Goal: Information Seeking & Learning: Find specific fact

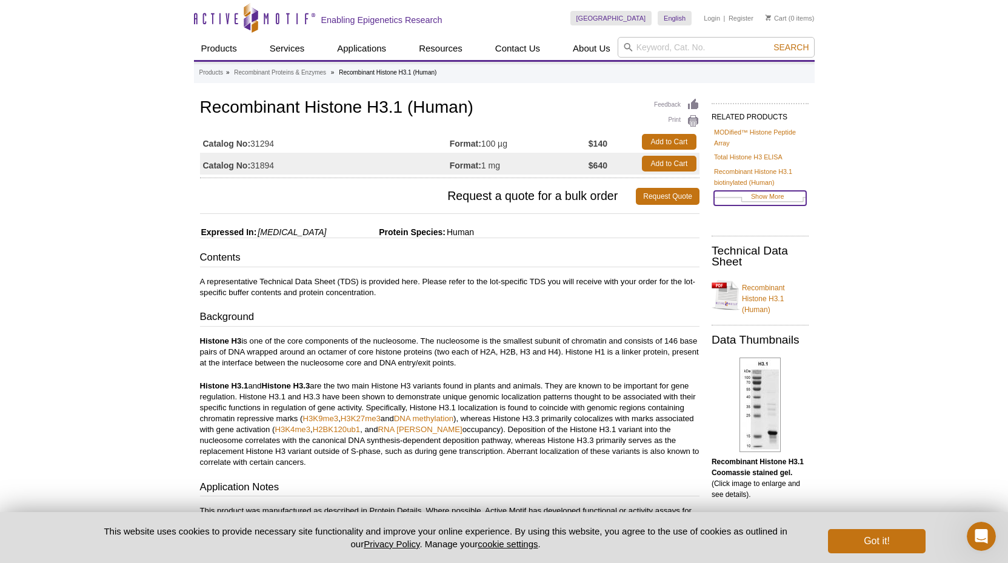
click at [776, 197] on link "Show More" at bounding box center [760, 198] width 92 height 14
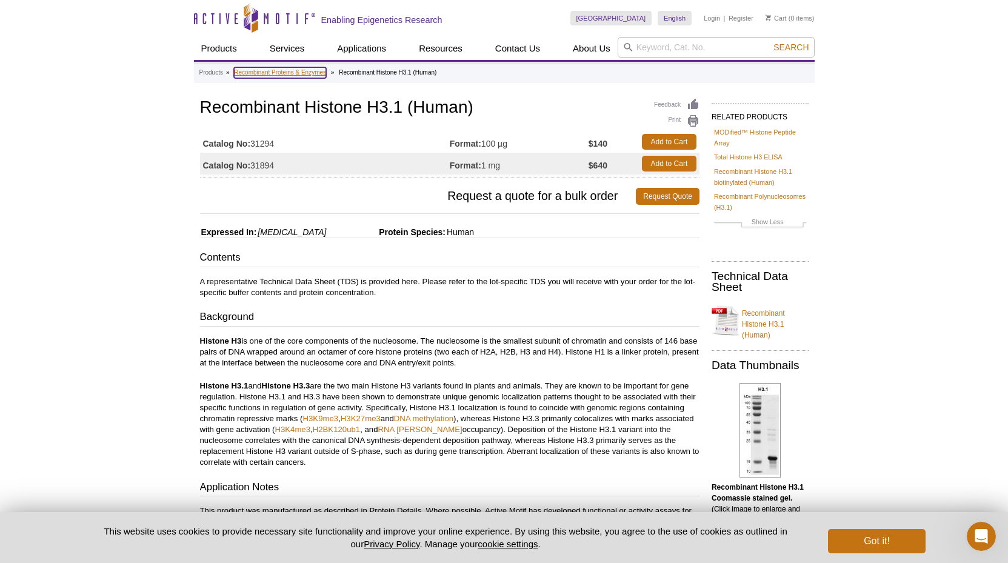
click at [304, 72] on link "Recombinant Proteins & Enzymes" at bounding box center [280, 72] width 92 height 11
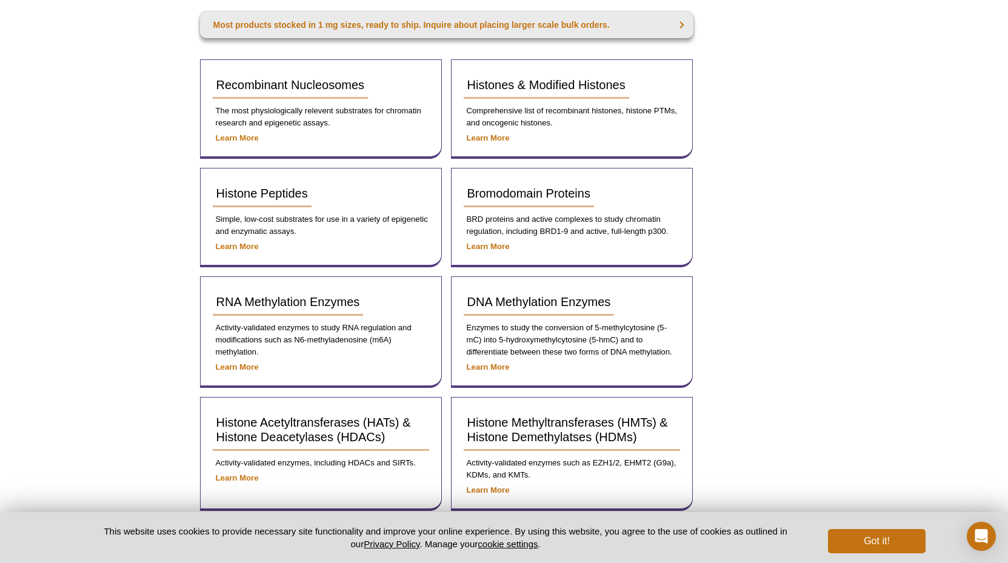
scroll to position [230, 0]
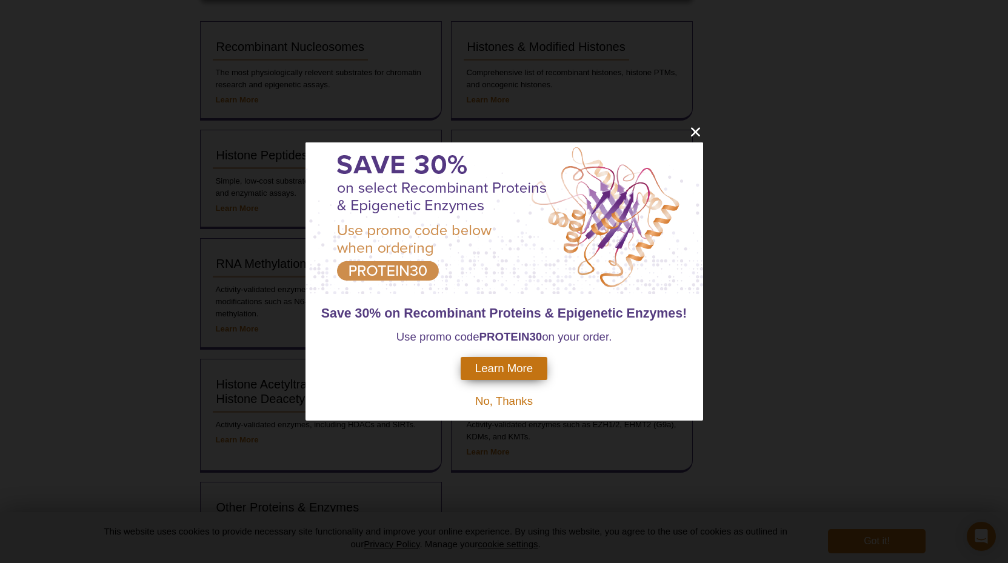
click at [516, 400] on span "No, Thanks" at bounding box center [504, 401] width 58 height 13
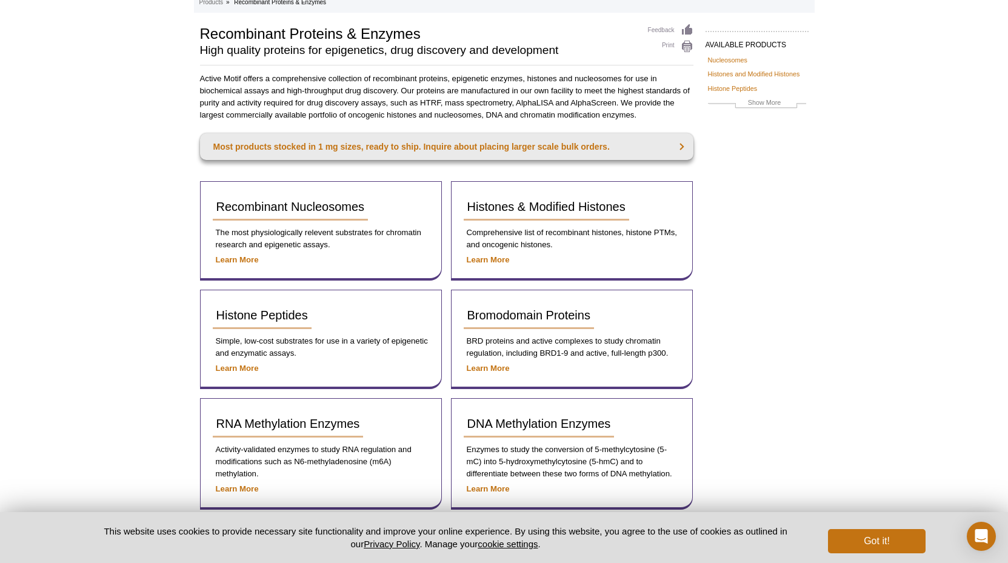
scroll to position [48, 0]
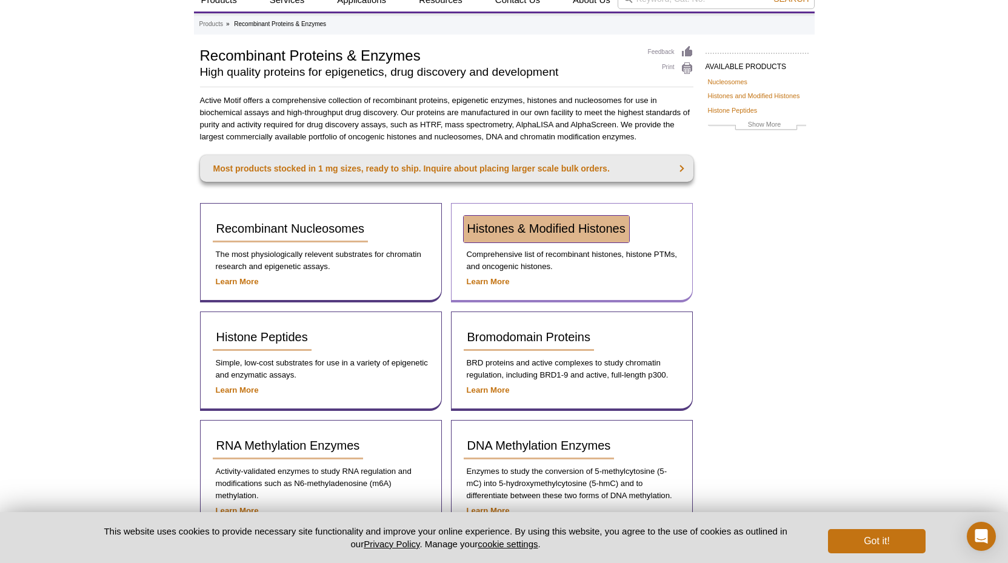
click at [547, 230] on span "Histones & Modified Histones" at bounding box center [546, 228] width 158 height 13
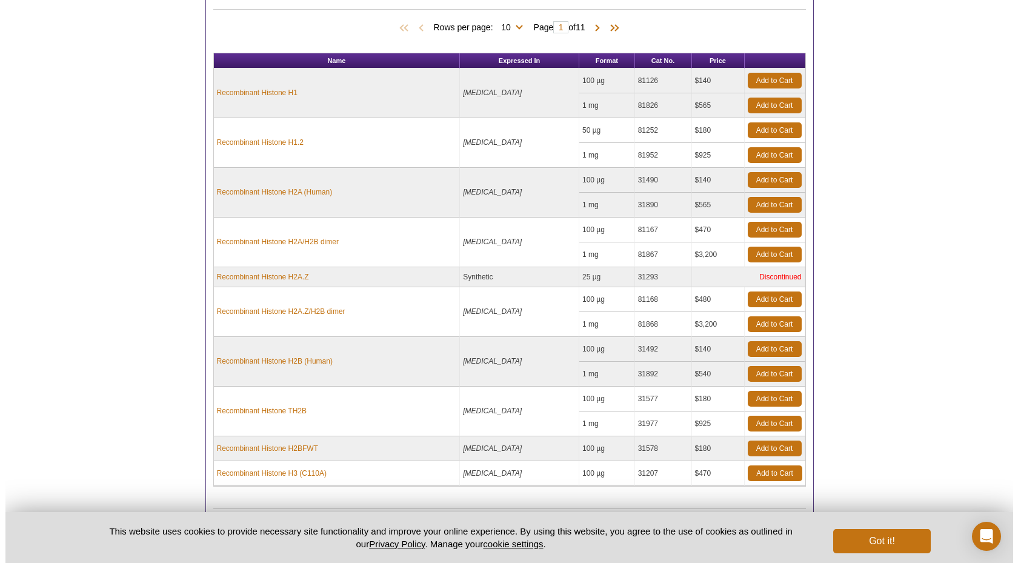
scroll to position [635, 0]
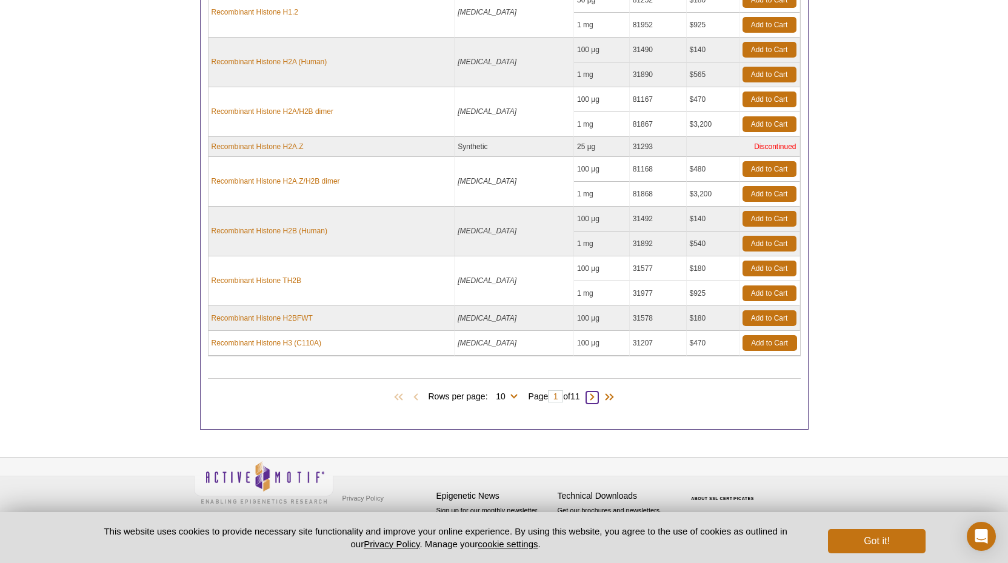
click at [594, 396] on span at bounding box center [592, 398] width 12 height 12
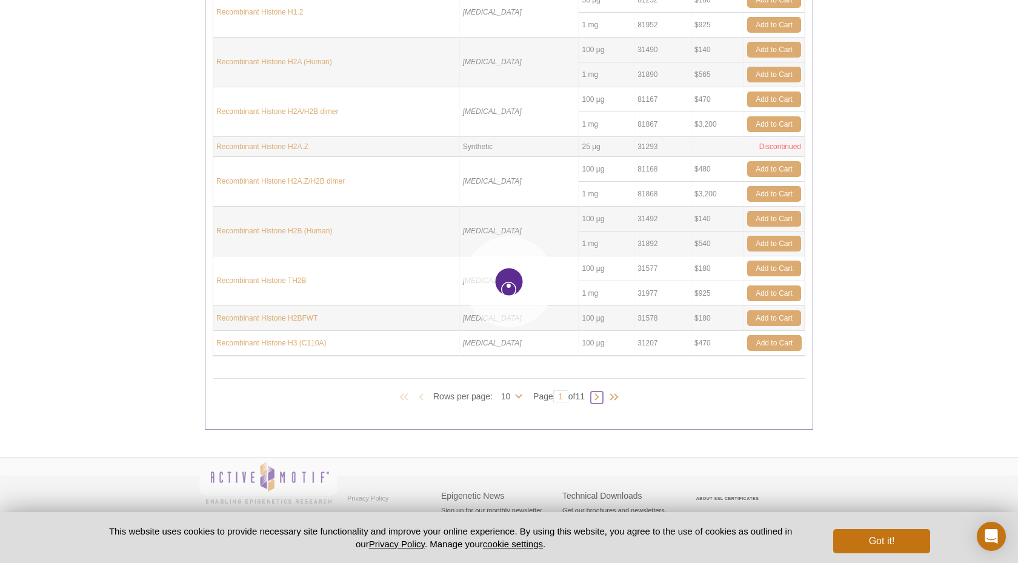
type input "2"
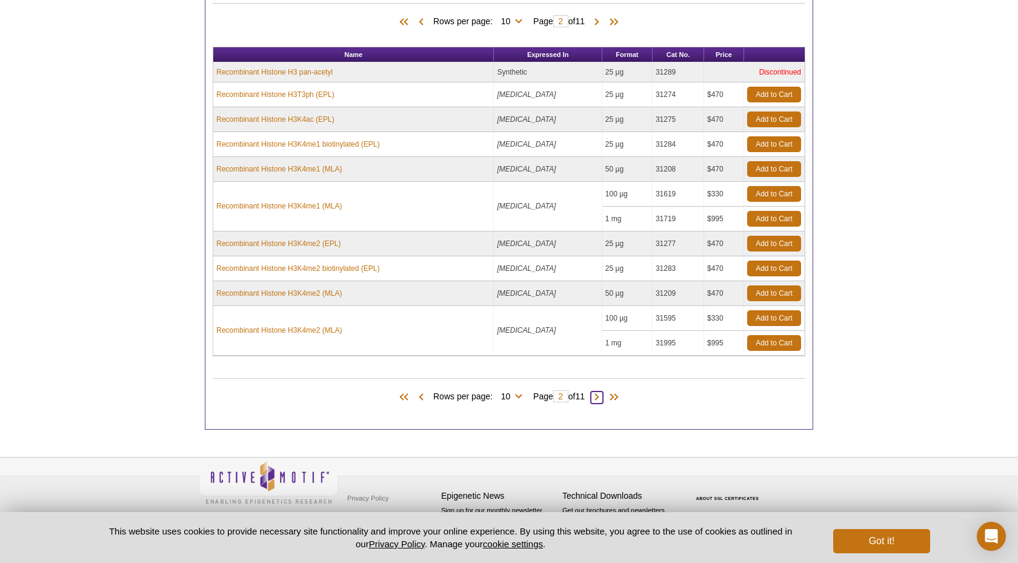
scroll to position [511, 0]
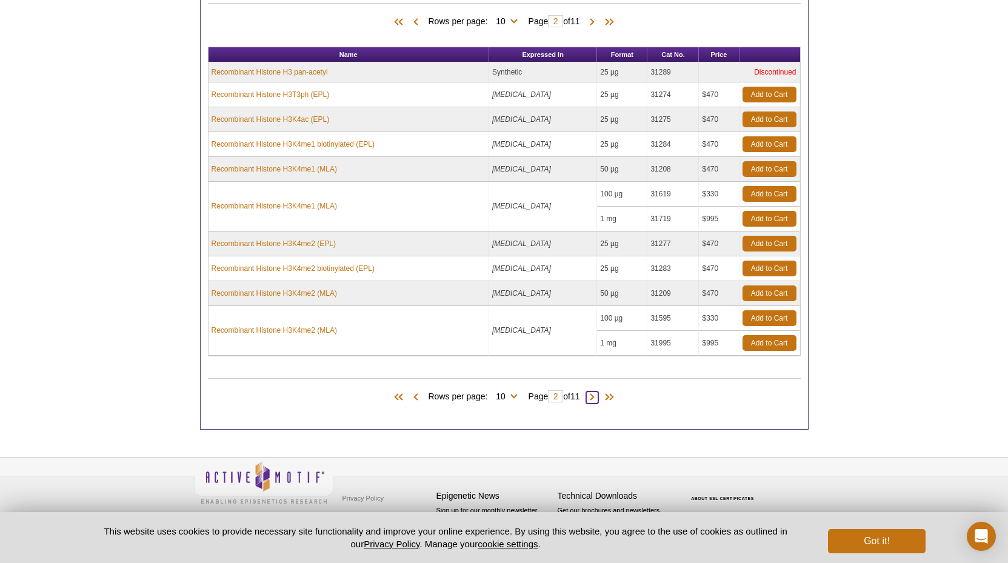
click at [597, 397] on span at bounding box center [592, 398] width 12 height 12
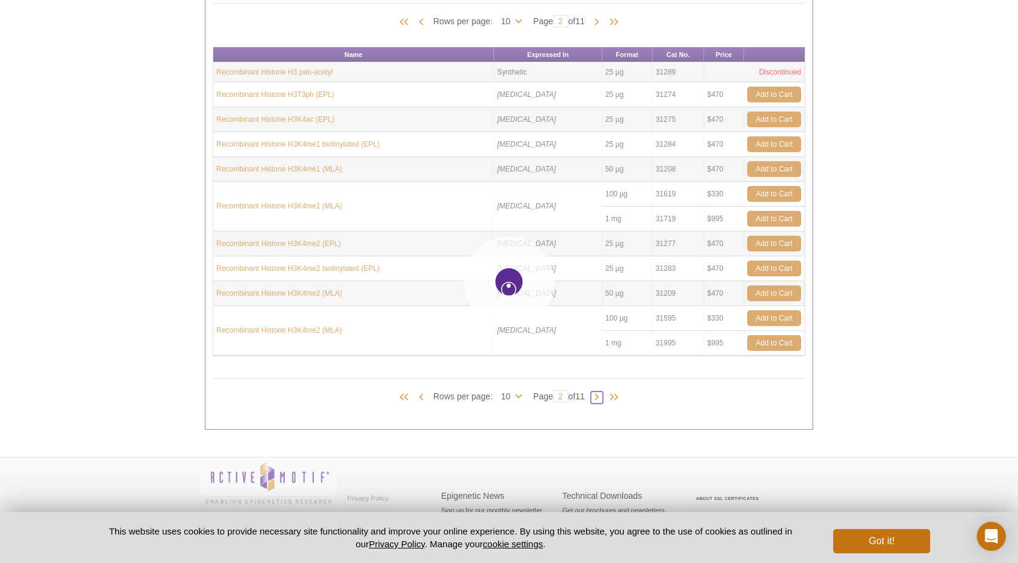
type input "3"
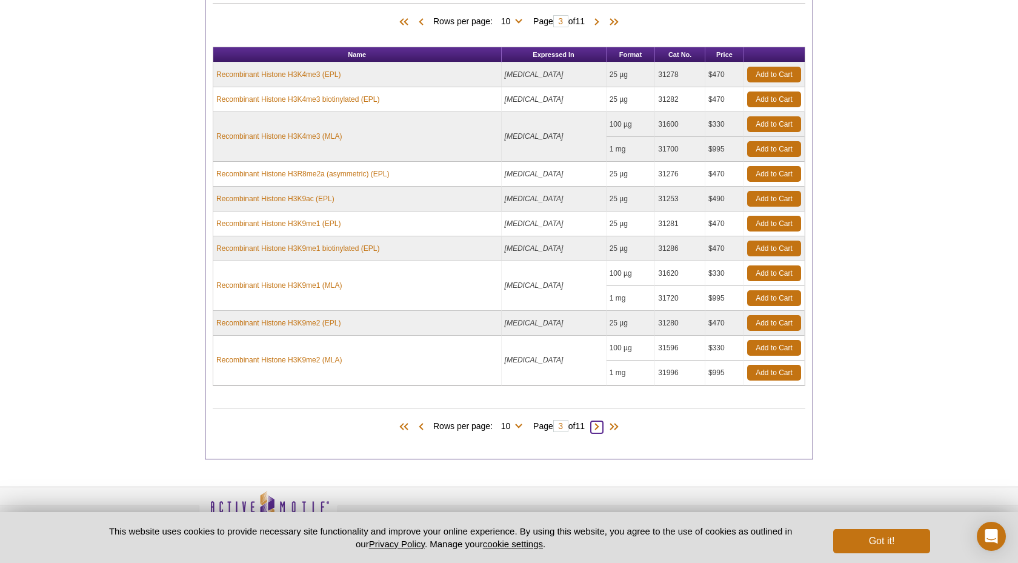
scroll to position [541, 0]
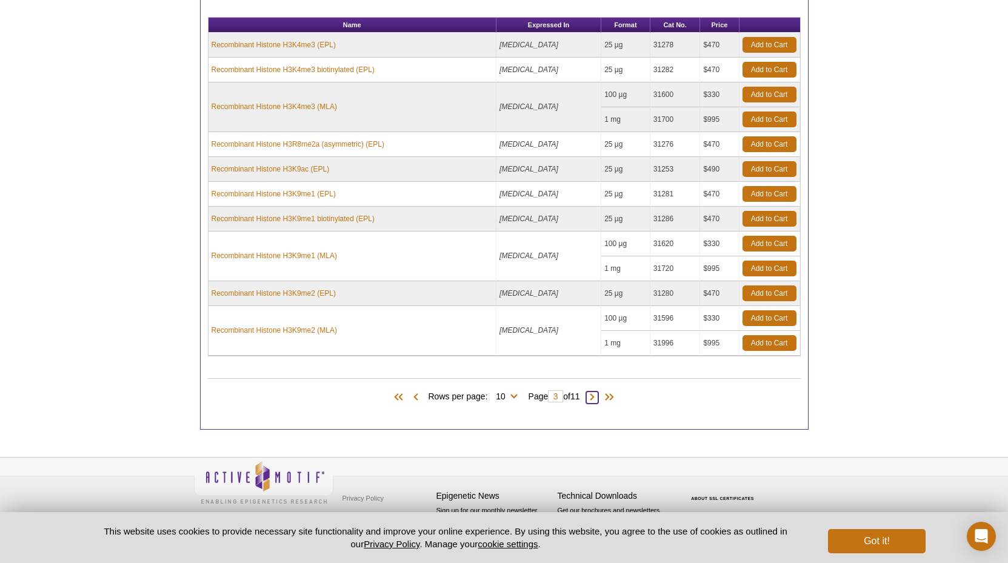
click at [596, 397] on span at bounding box center [592, 398] width 12 height 12
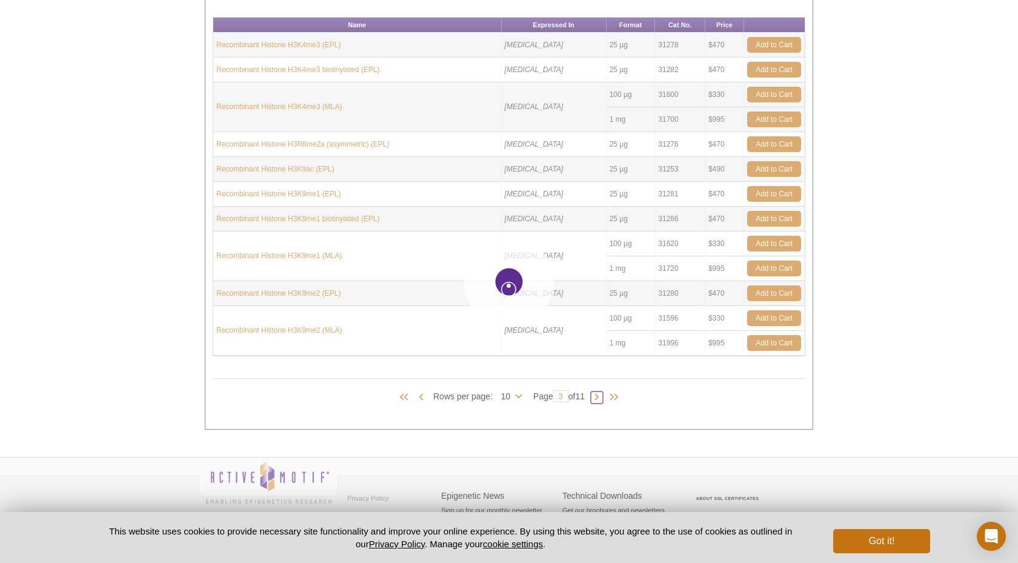
type input "4"
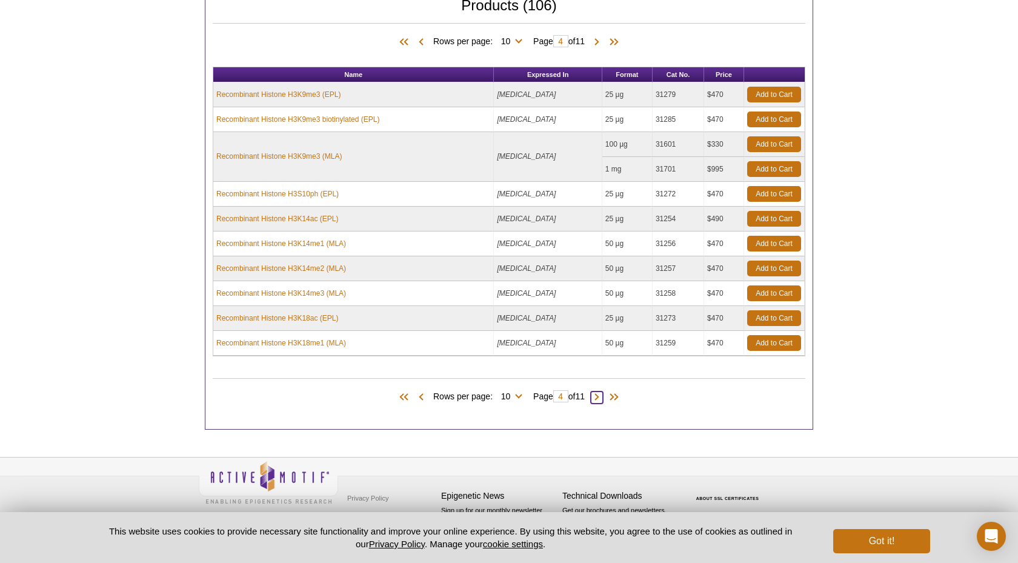
scroll to position [491, 0]
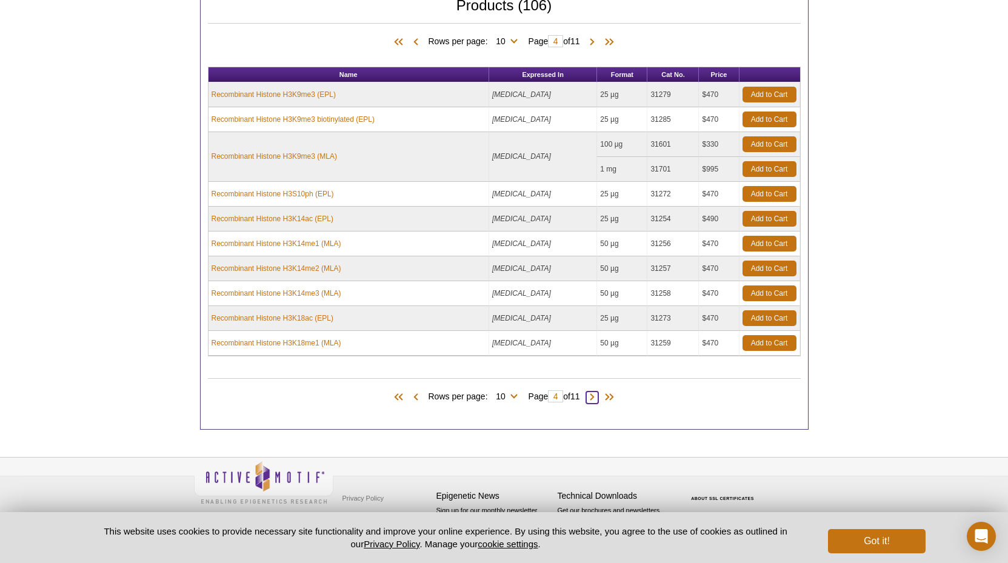
click at [593, 395] on span at bounding box center [592, 398] width 12 height 12
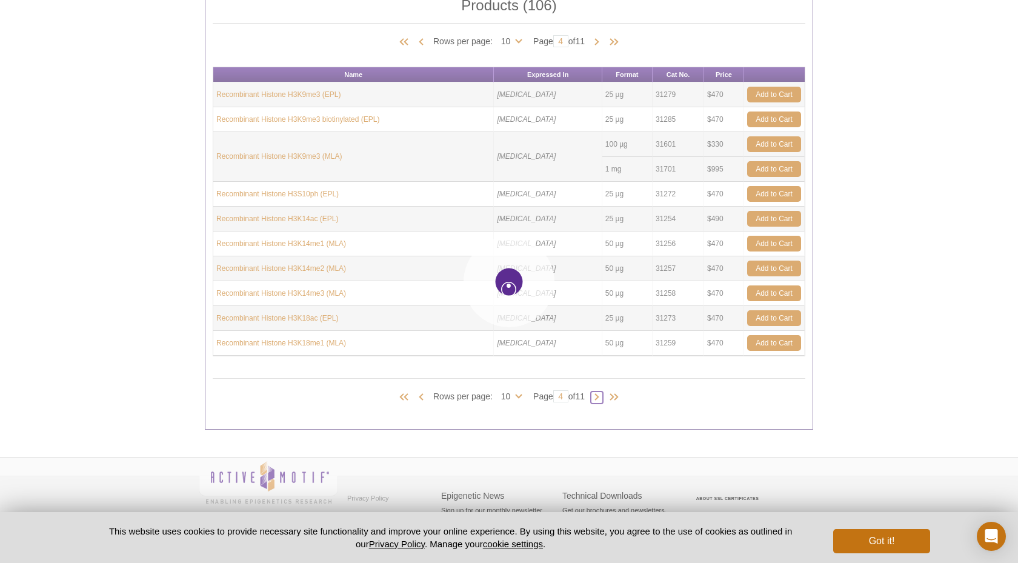
type input "5"
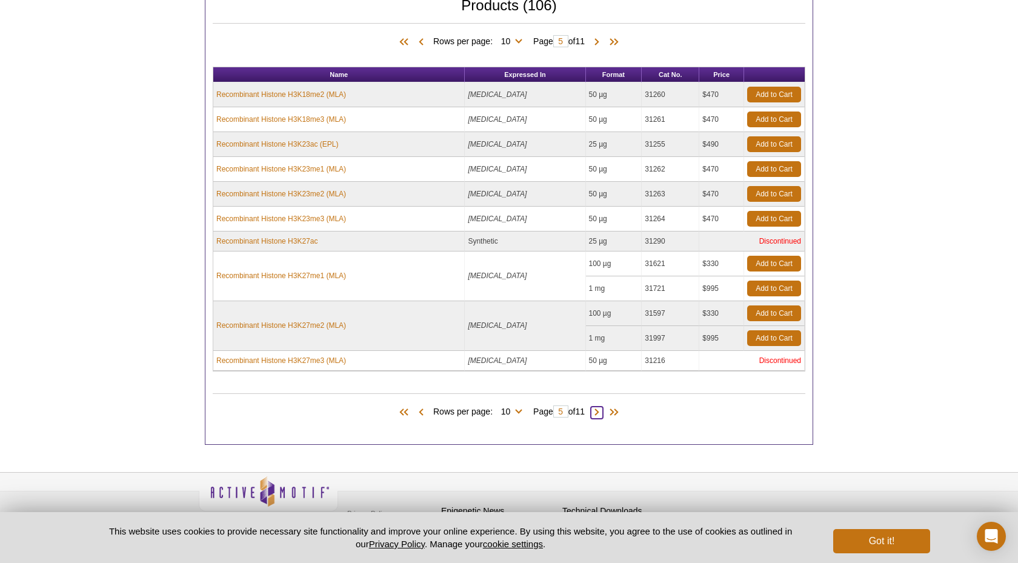
scroll to position [506, 0]
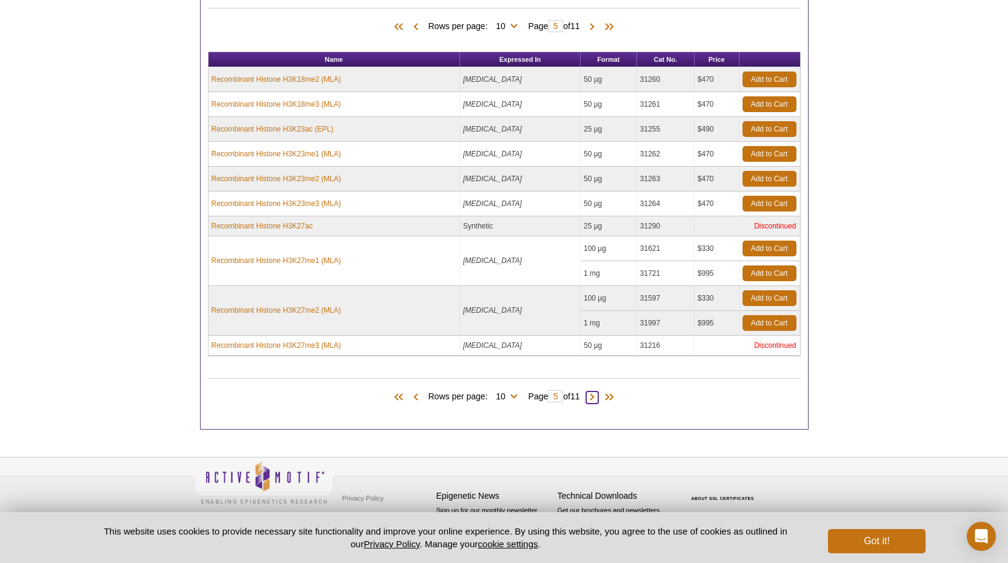
click at [593, 397] on span at bounding box center [592, 398] width 12 height 12
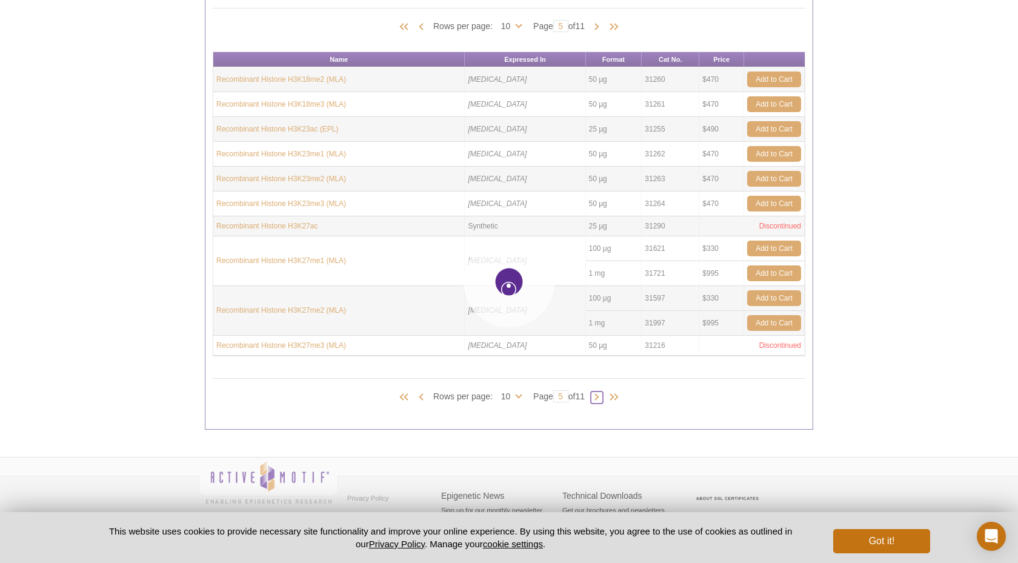
type input "6"
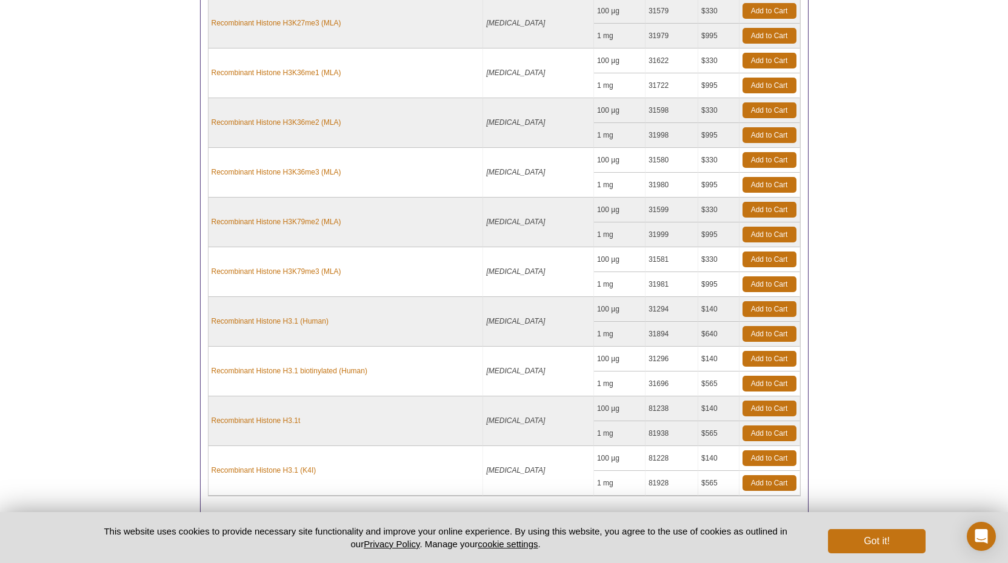
scroll to position [715, 0]
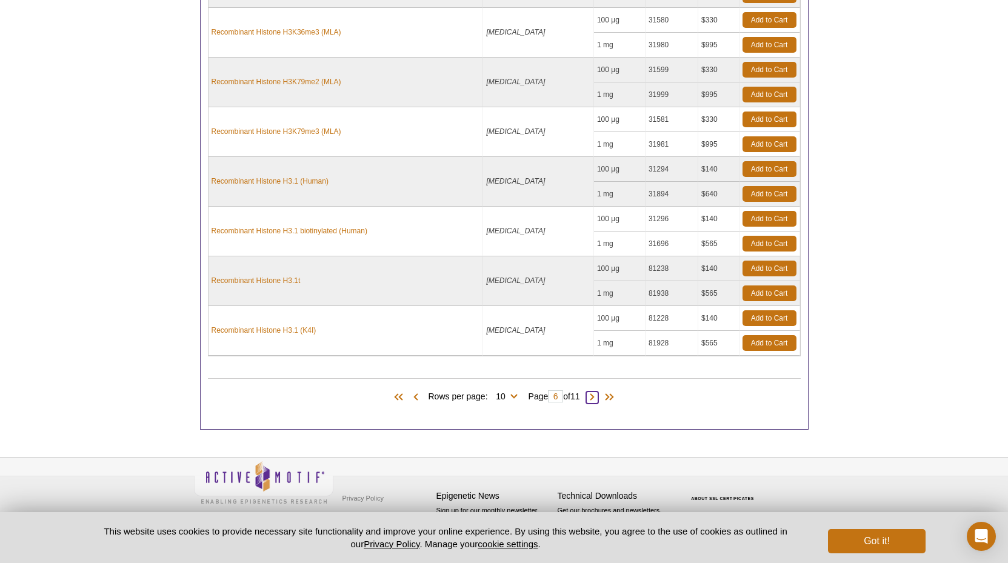
click at [598, 396] on span at bounding box center [592, 398] width 12 height 12
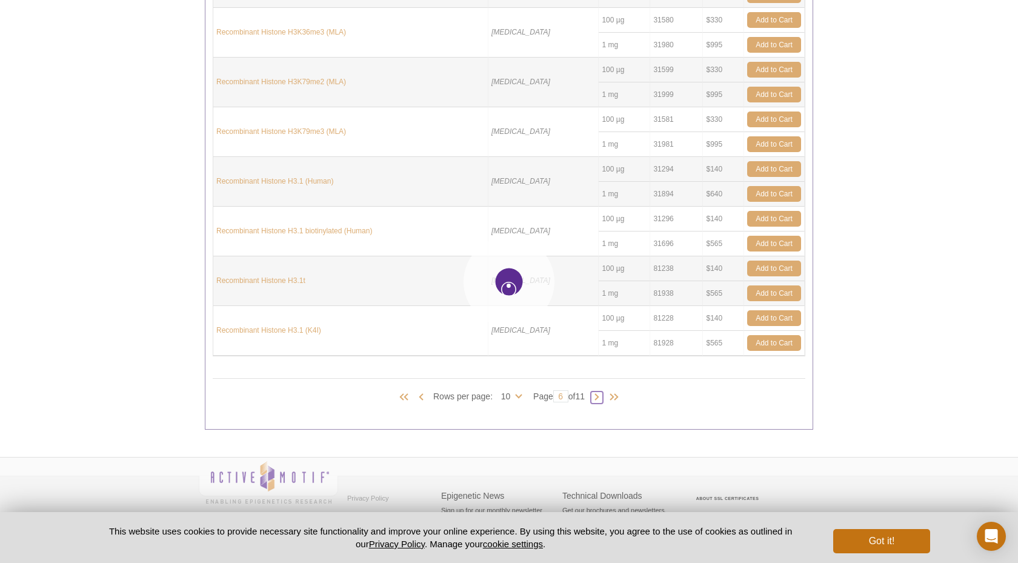
type input "7"
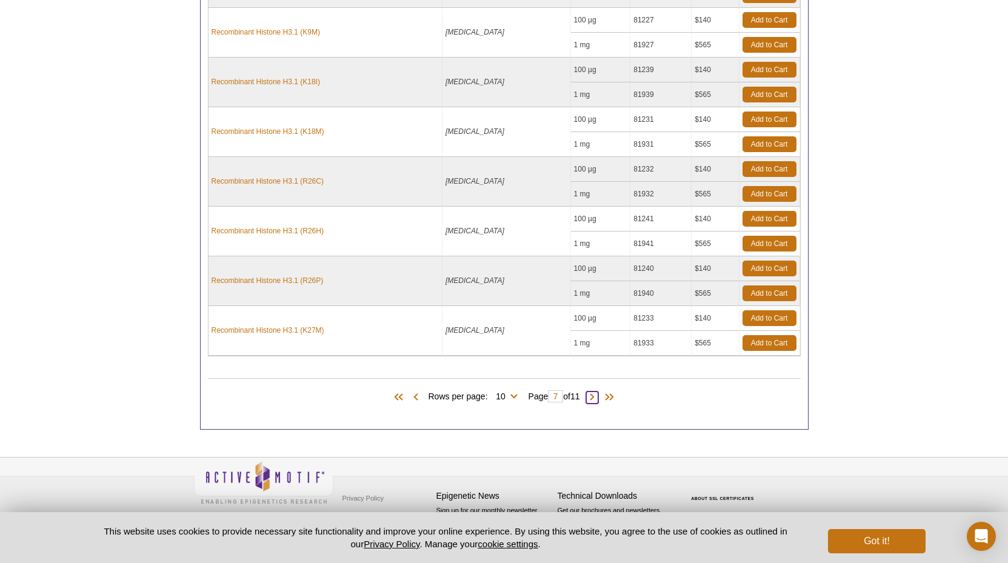
click at [596, 396] on span at bounding box center [592, 398] width 12 height 12
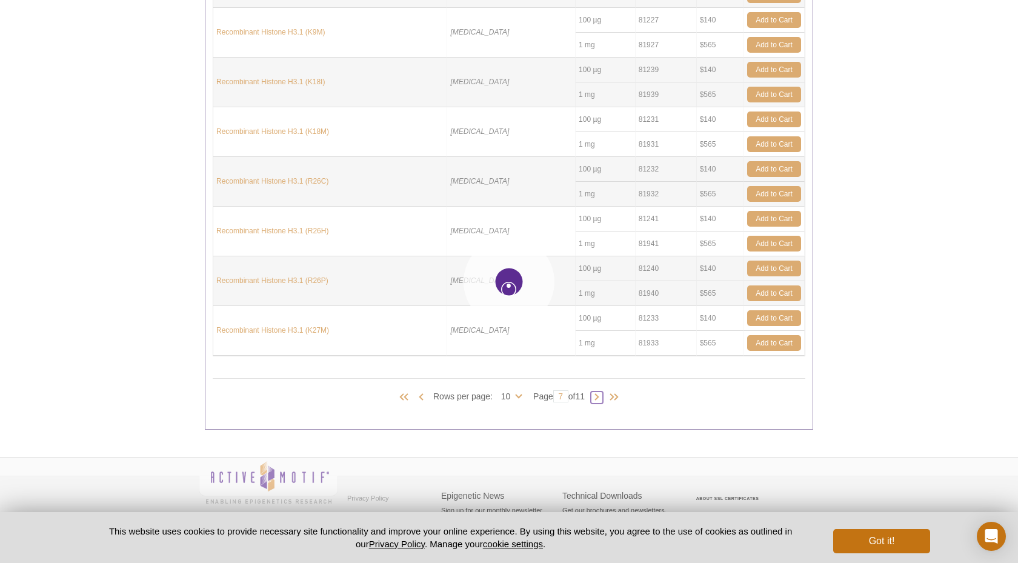
type input "8"
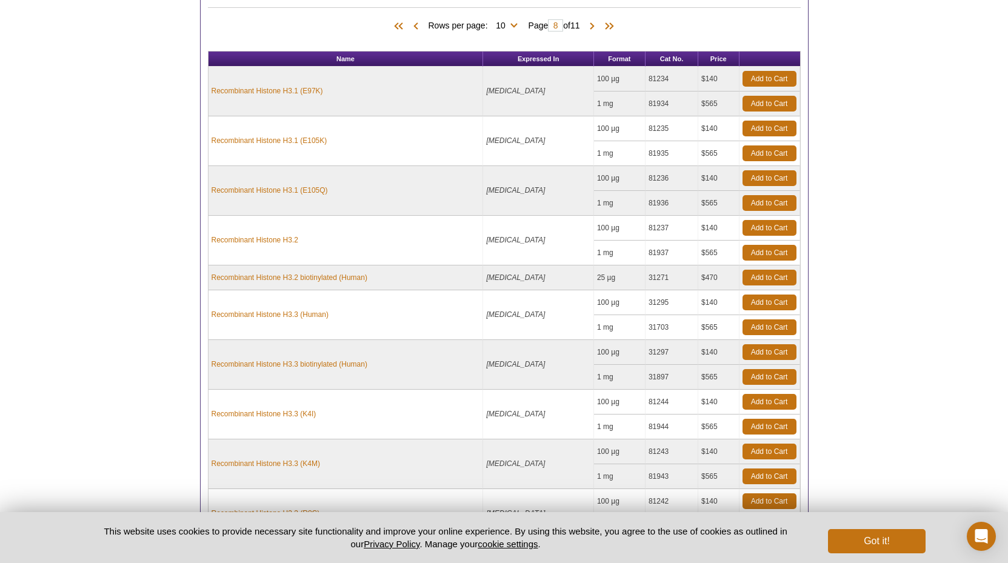
scroll to position [690, 0]
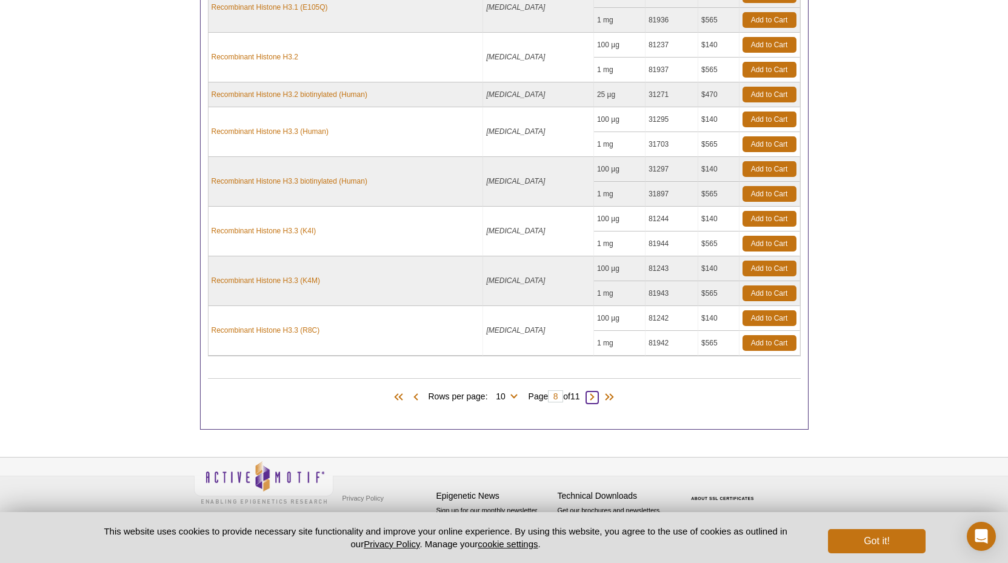
click at [596, 397] on span at bounding box center [592, 398] width 12 height 12
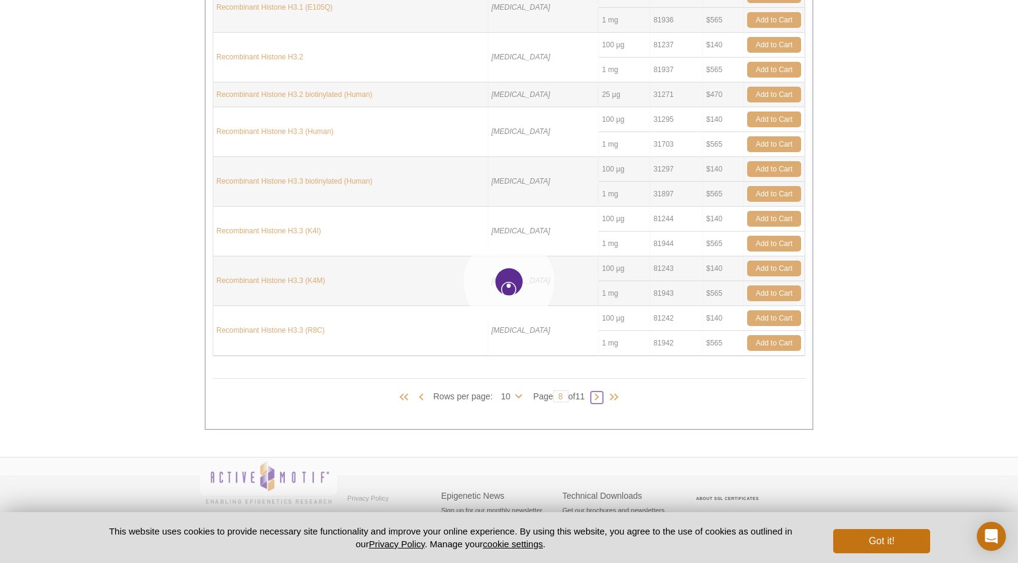
type input "9"
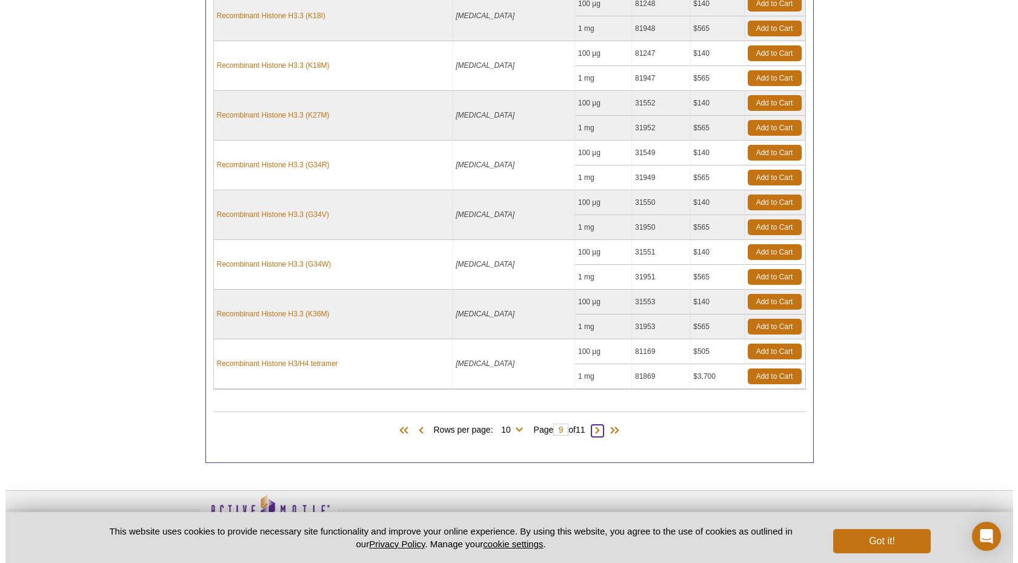
scroll to position [715, 0]
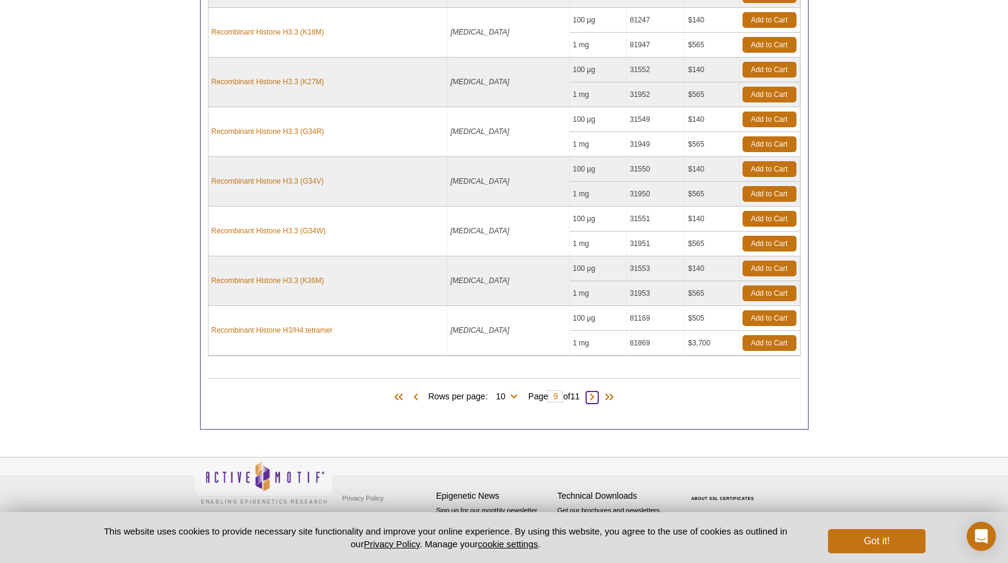
click at [596, 393] on span at bounding box center [592, 398] width 12 height 12
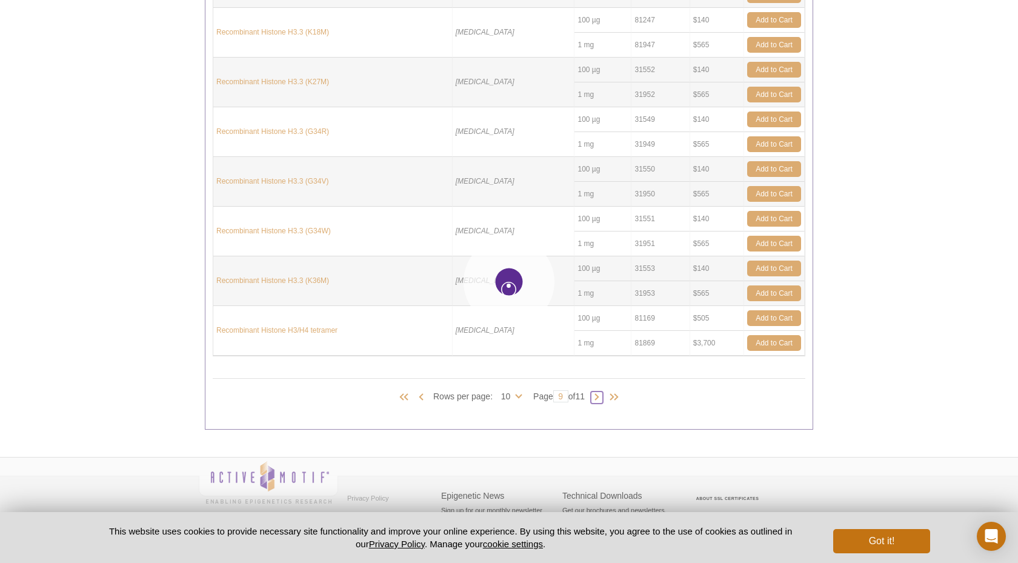
type input "10"
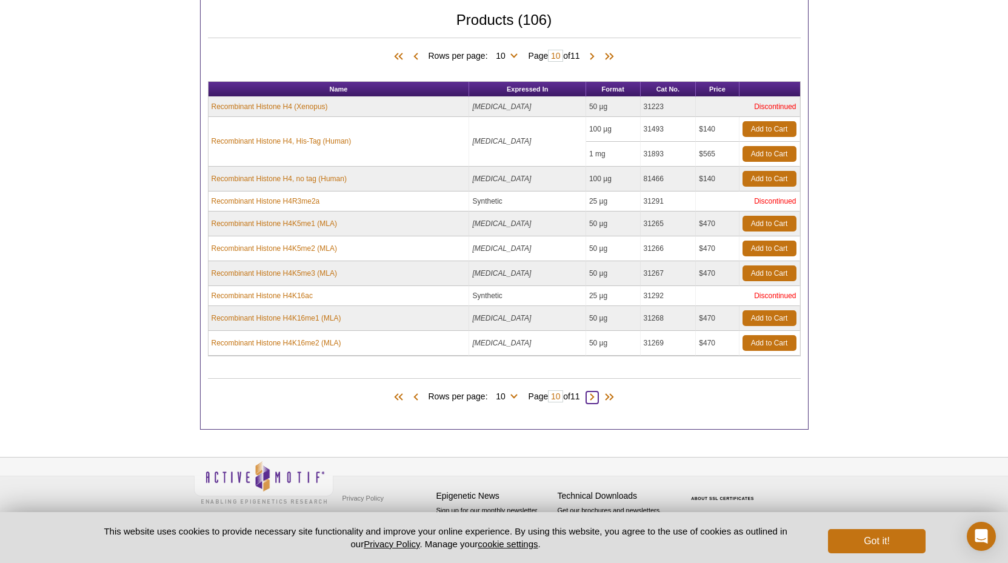
click at [596, 397] on span at bounding box center [592, 398] width 12 height 12
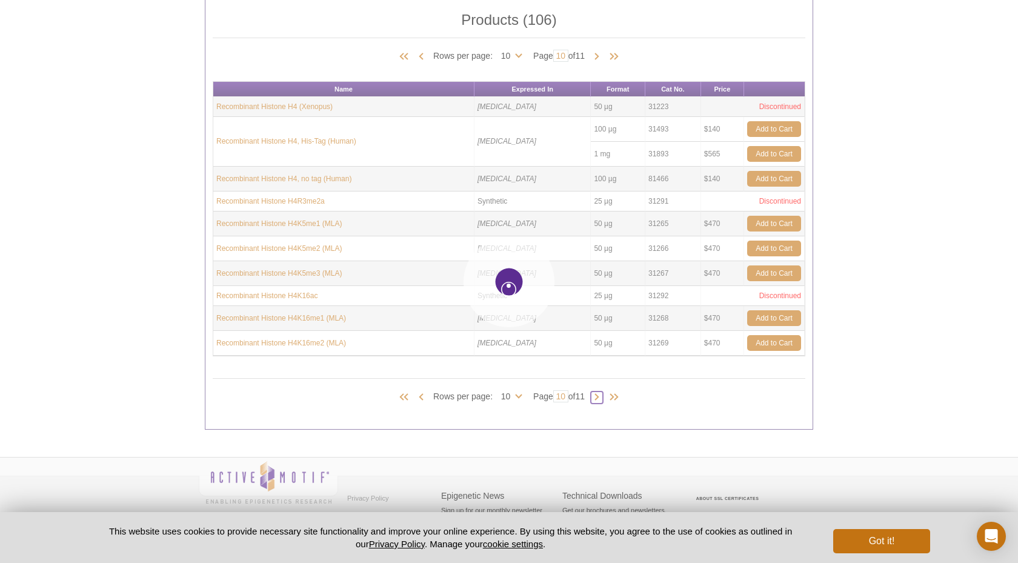
type input "11"
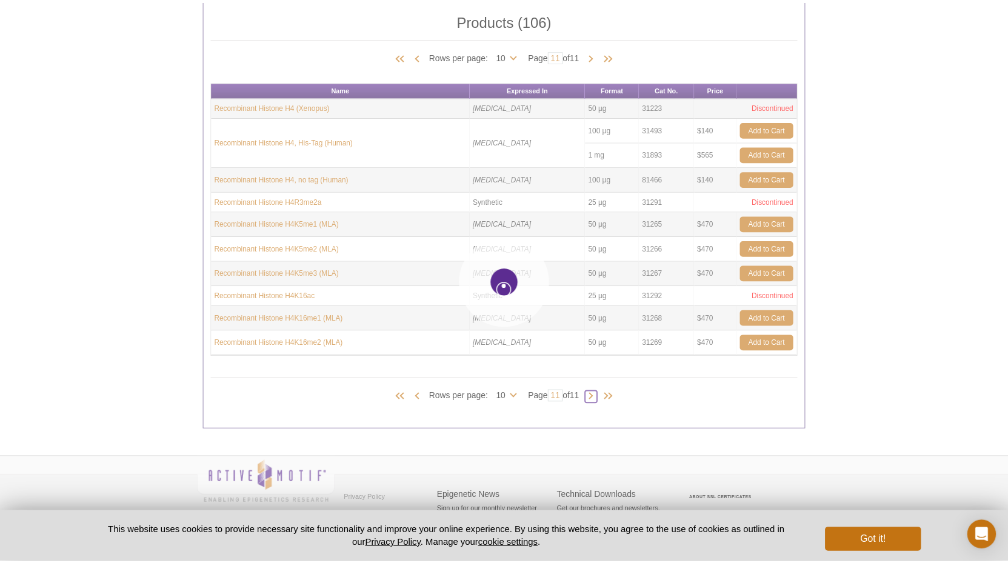
scroll to position [466, 0]
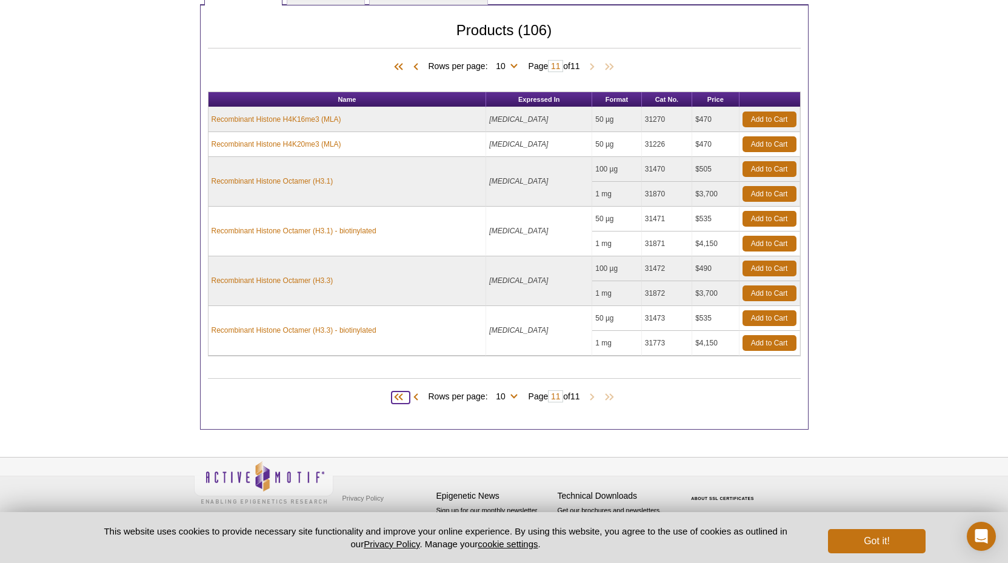
click at [393, 396] on span at bounding box center [401, 398] width 18 height 12
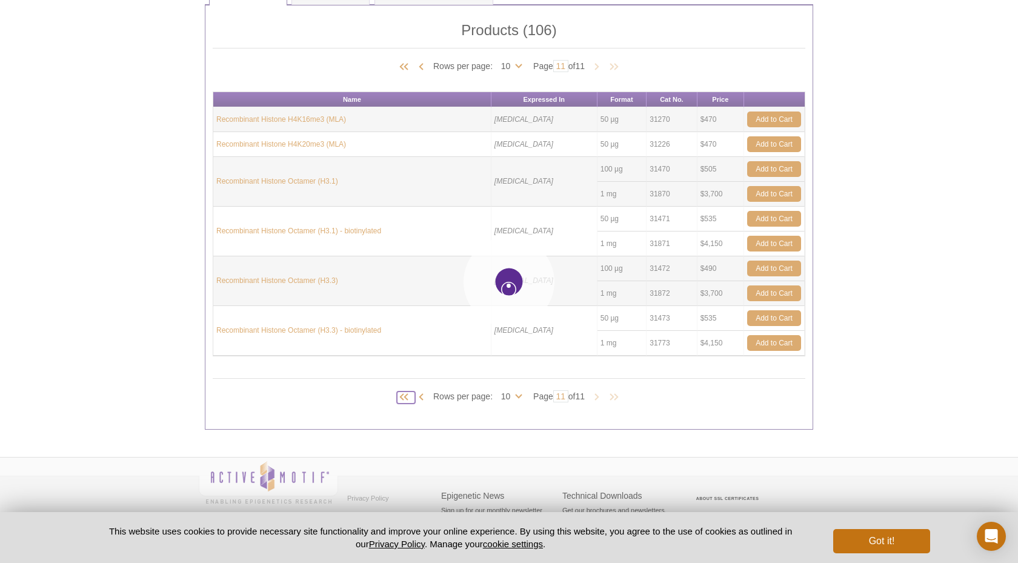
type input "1"
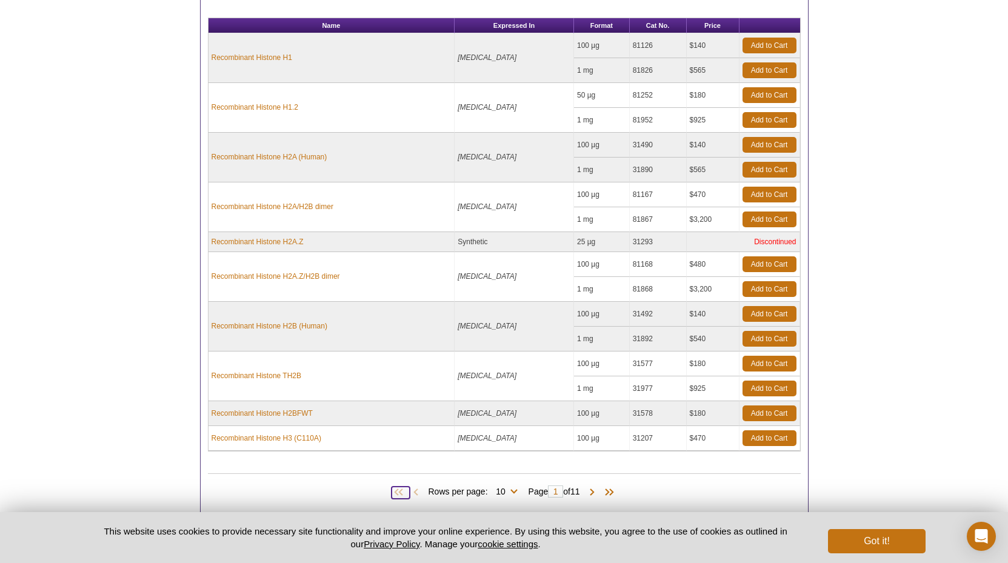
scroll to position [635, 0]
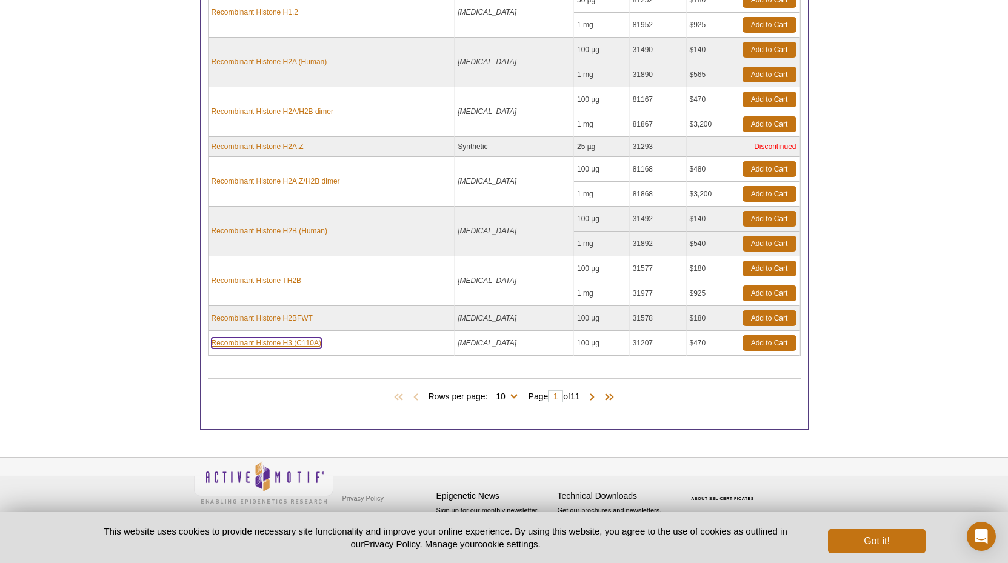
click at [266, 342] on link "Recombinant Histone H3 (C110A)" at bounding box center [267, 343] width 110 height 11
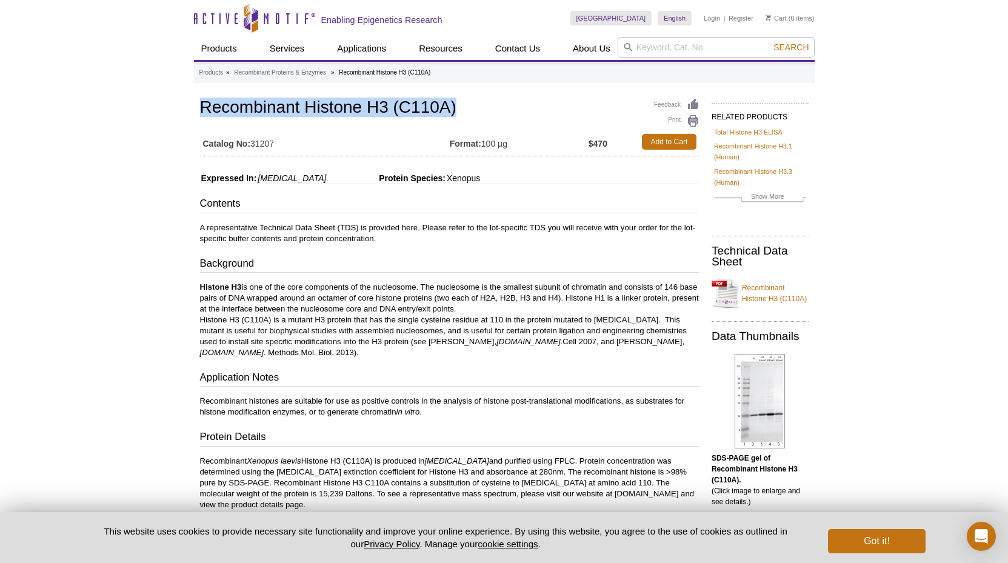
drag, startPoint x: 201, startPoint y: 106, endPoint x: 455, endPoint y: 104, distance: 254.0
click at [455, 104] on h1 "Recombinant Histone H3 (C110A)" at bounding box center [449, 108] width 499 height 21
copy h1 "Recombinant Histone H3 (C110A)"
drag, startPoint x: 253, startPoint y: 142, endPoint x: 279, endPoint y: 143, distance: 26.1
click at [279, 143] on td "Catalog No: 31207" at bounding box center [325, 142] width 250 height 22
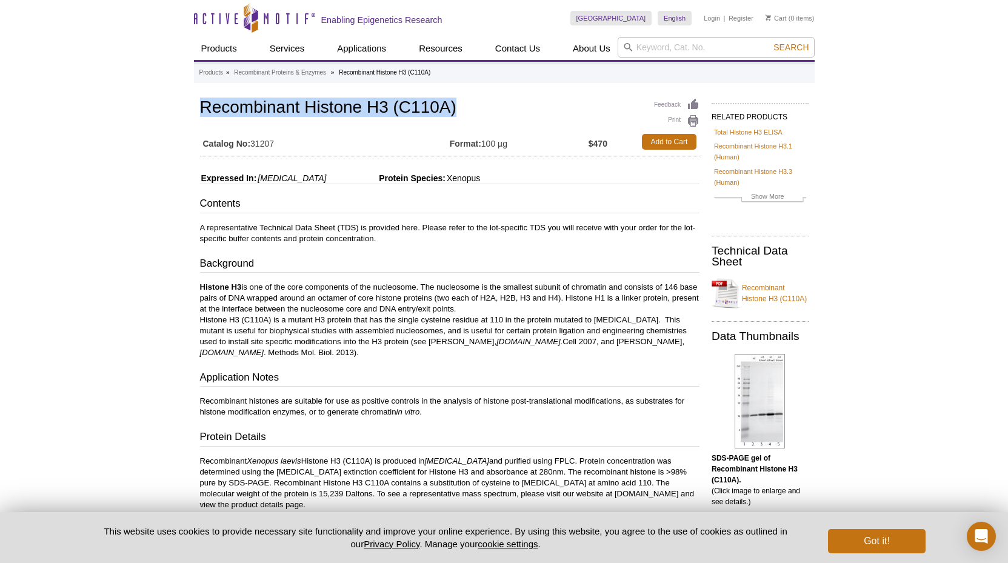
copy td "31207"
